Goal: Transaction & Acquisition: Purchase product/service

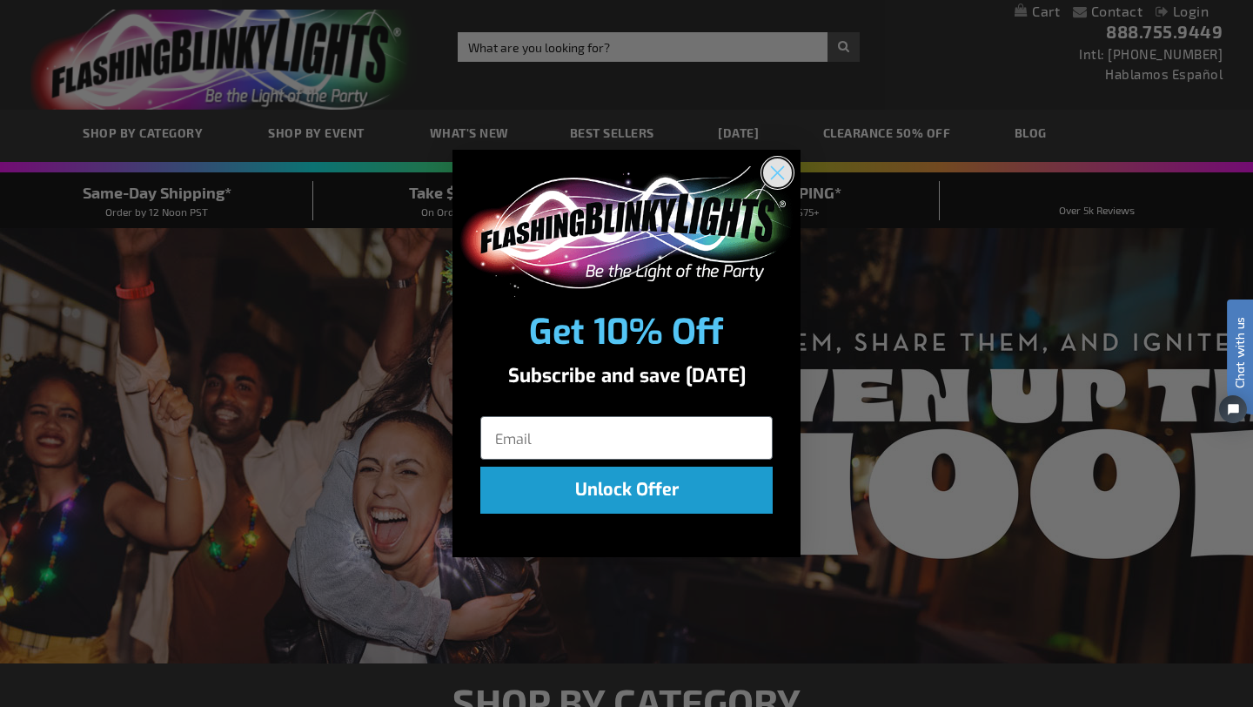
click at [773, 176] on icon "Close dialog" at bounding box center [778, 172] width 12 height 12
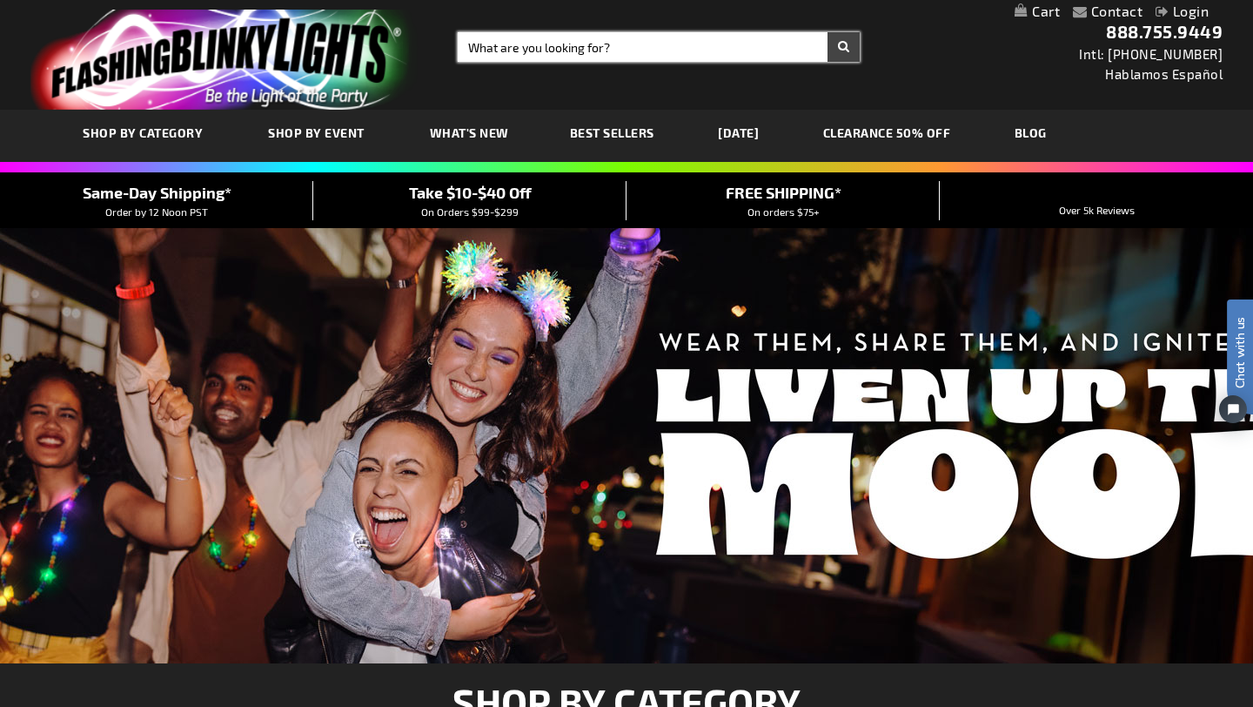
click at [587, 48] on input "Search" at bounding box center [659, 47] width 402 height 30
type input "tambourine"
click at [828, 32] on button "Search" at bounding box center [844, 47] width 32 height 30
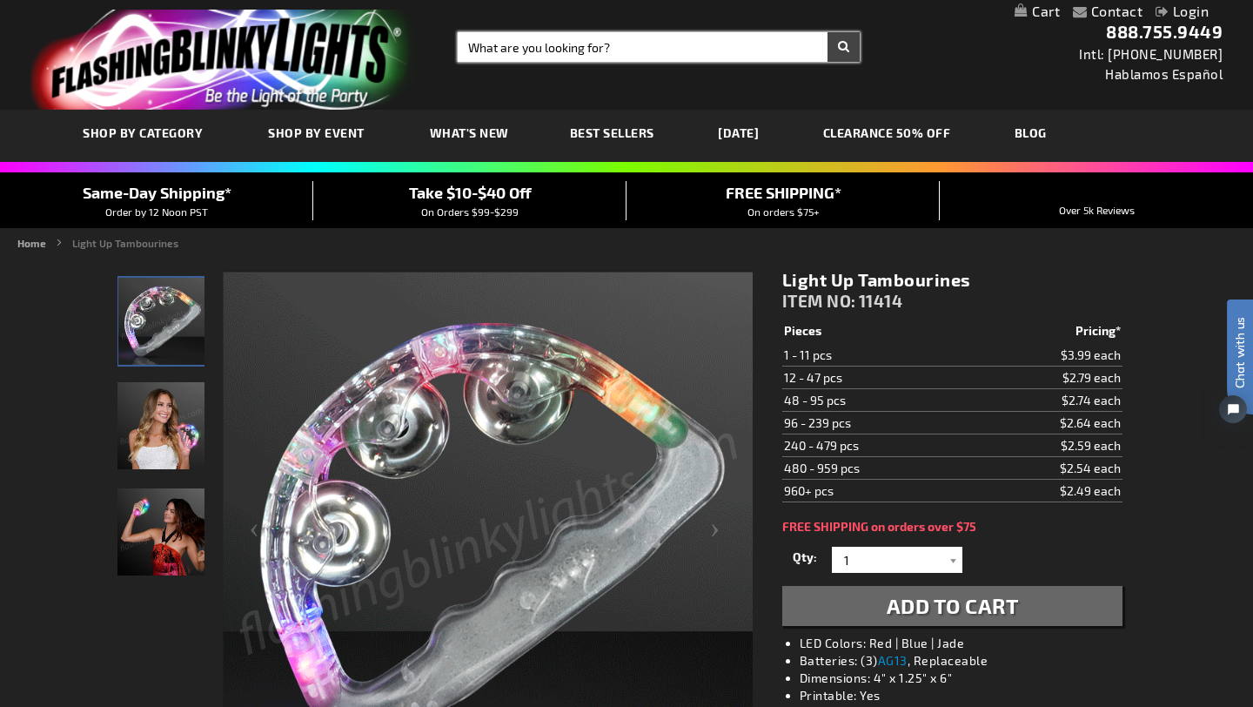
click at [498, 48] on input "Search" at bounding box center [659, 47] width 402 height 30
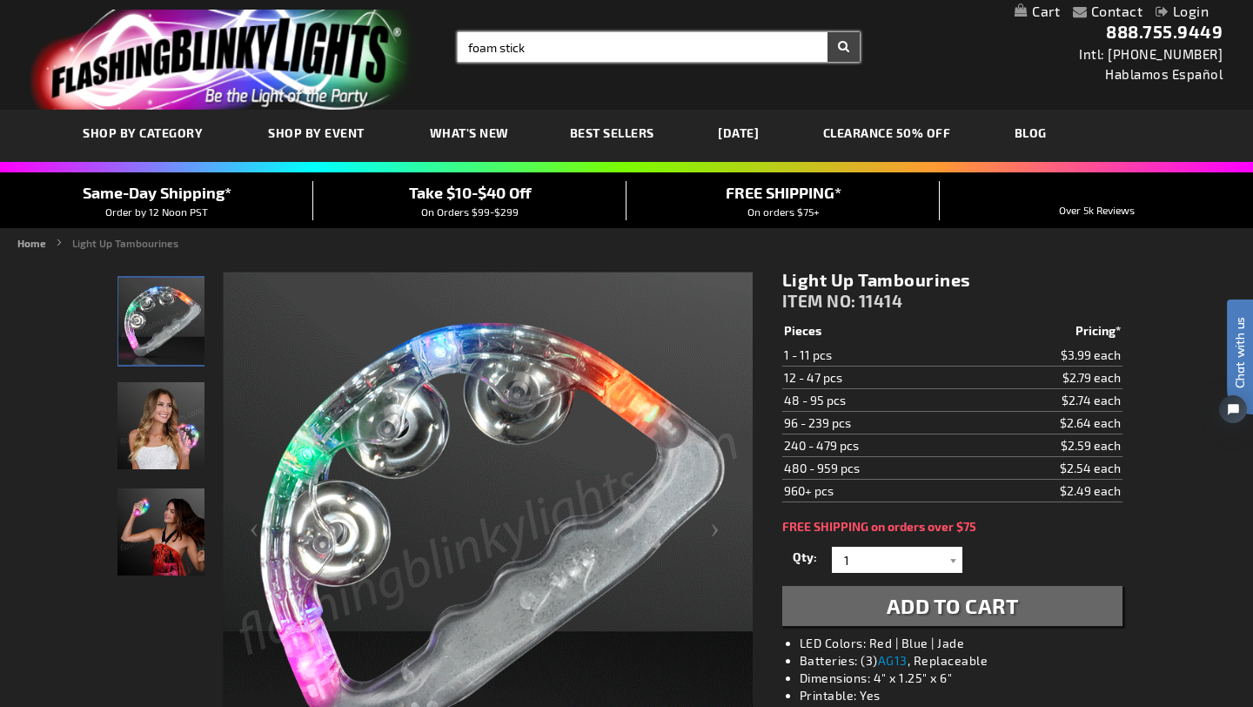
type input "foam stick"
click at [828, 32] on button "Search" at bounding box center [844, 47] width 32 height 30
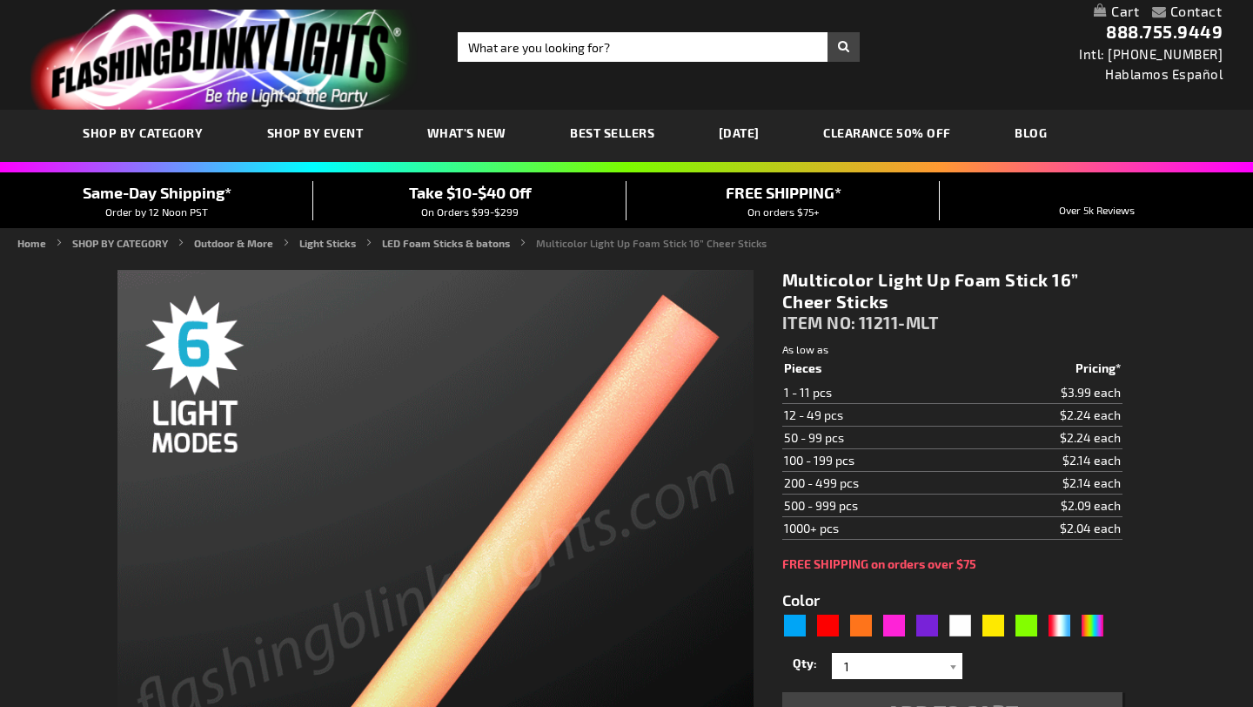
type input "5659"
